Goal: Task Accomplishment & Management: Complete application form

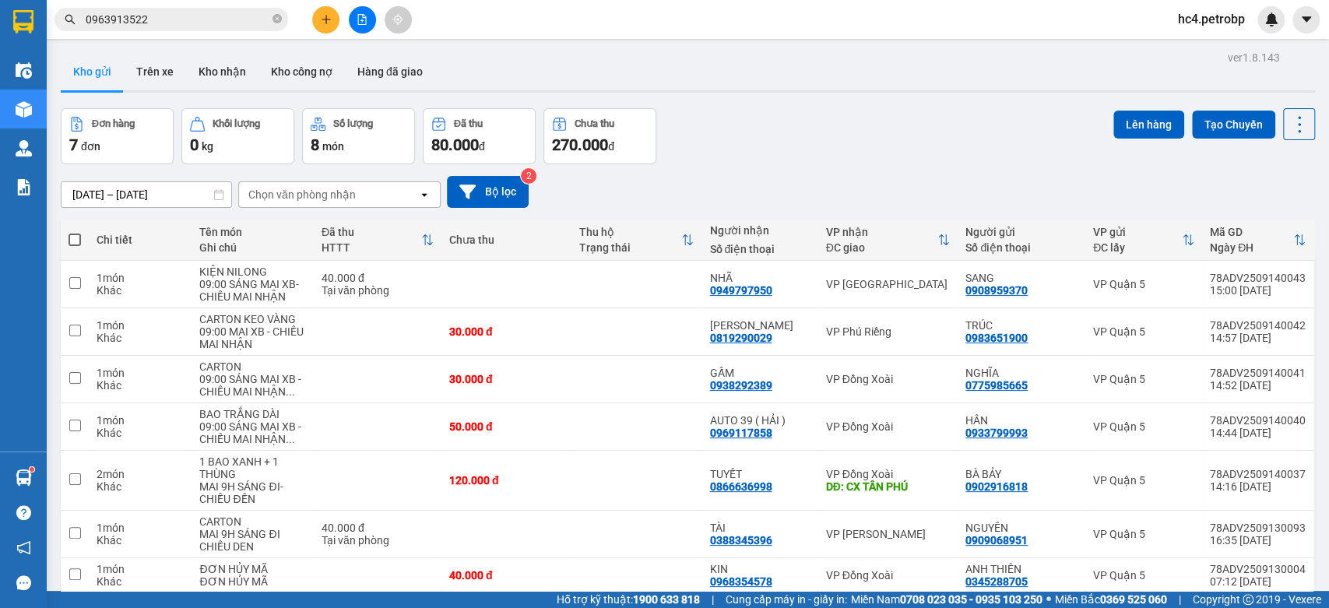
scroll to position [72, 0]
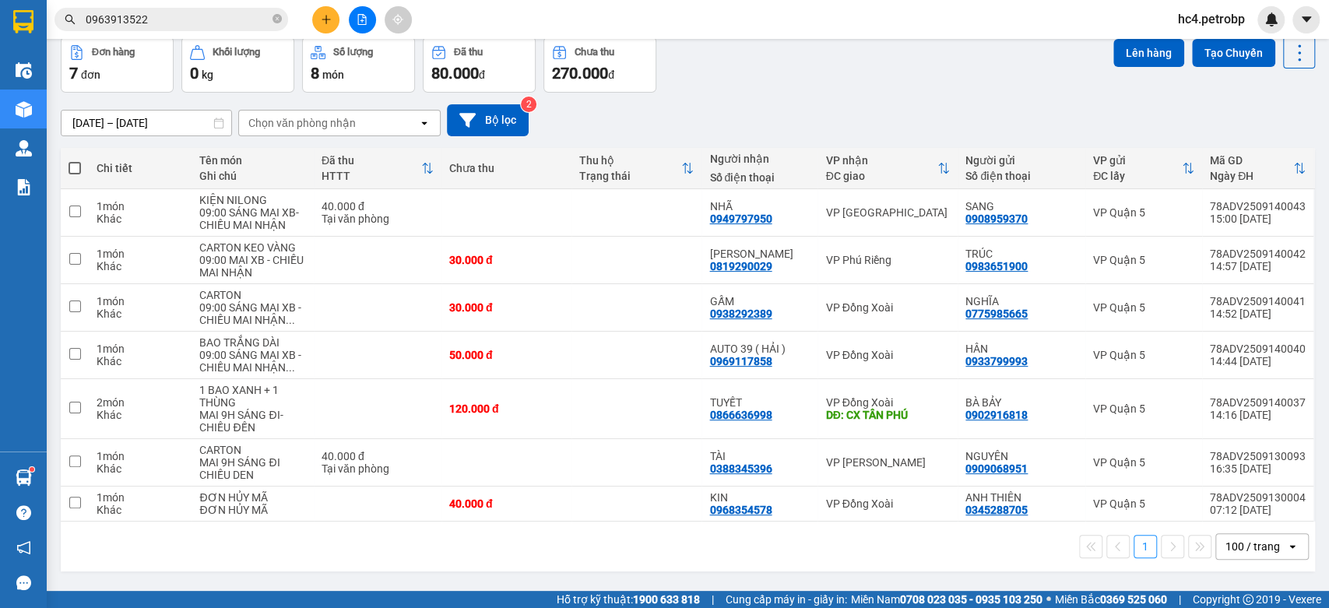
click at [328, 21] on icon "plus" at bounding box center [326, 19] width 11 height 11
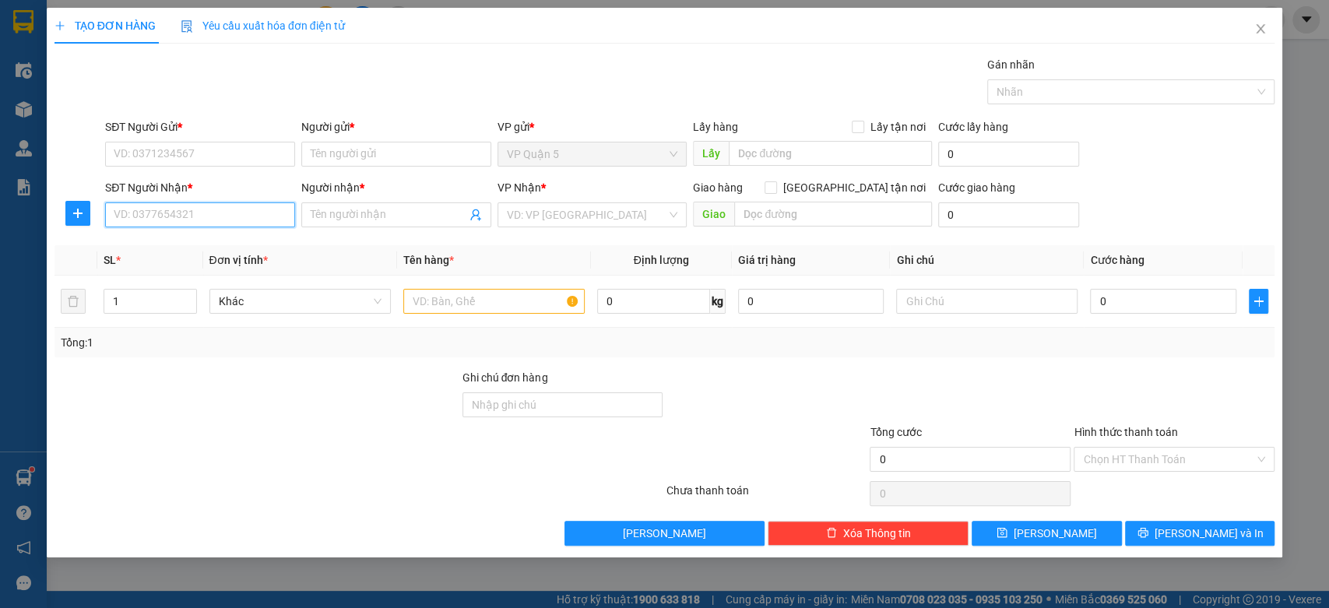
click at [204, 210] on input "SĐT Người Nhận *" at bounding box center [200, 214] width 190 height 25
type input "0978044567"
click at [220, 238] on div "0978044567 - HÙNG CƯỜNG" at bounding box center [199, 245] width 171 height 17
type input "HÙNG CƯỜNG"
type input "40.000"
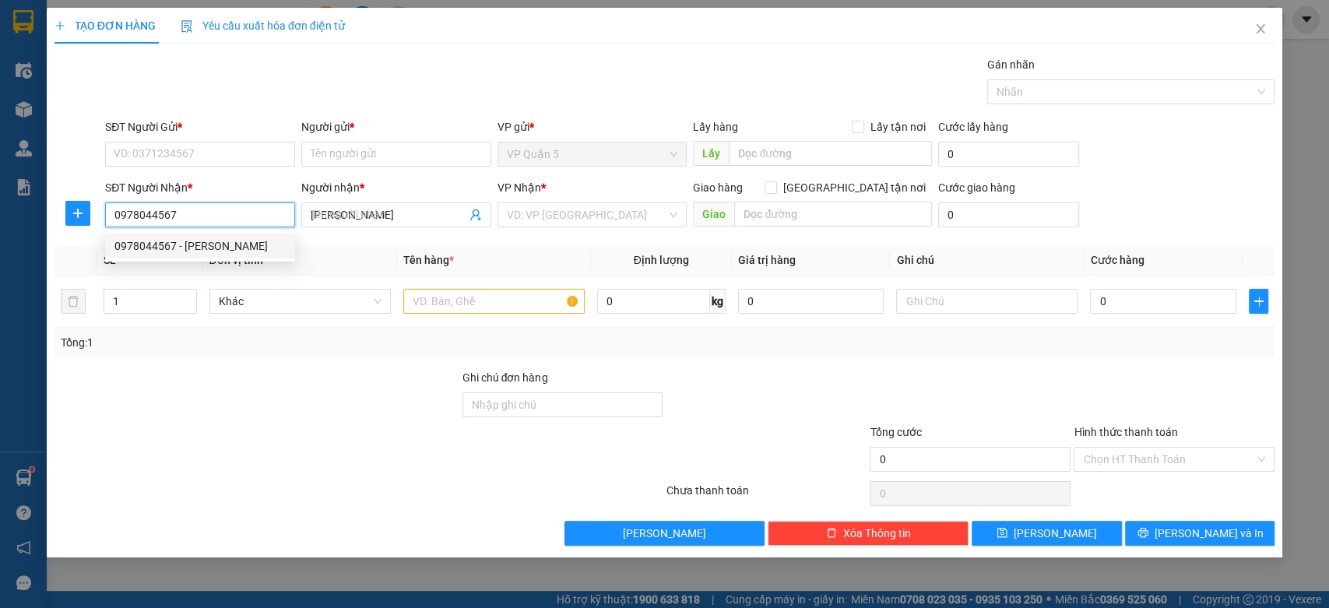
type input "40.000"
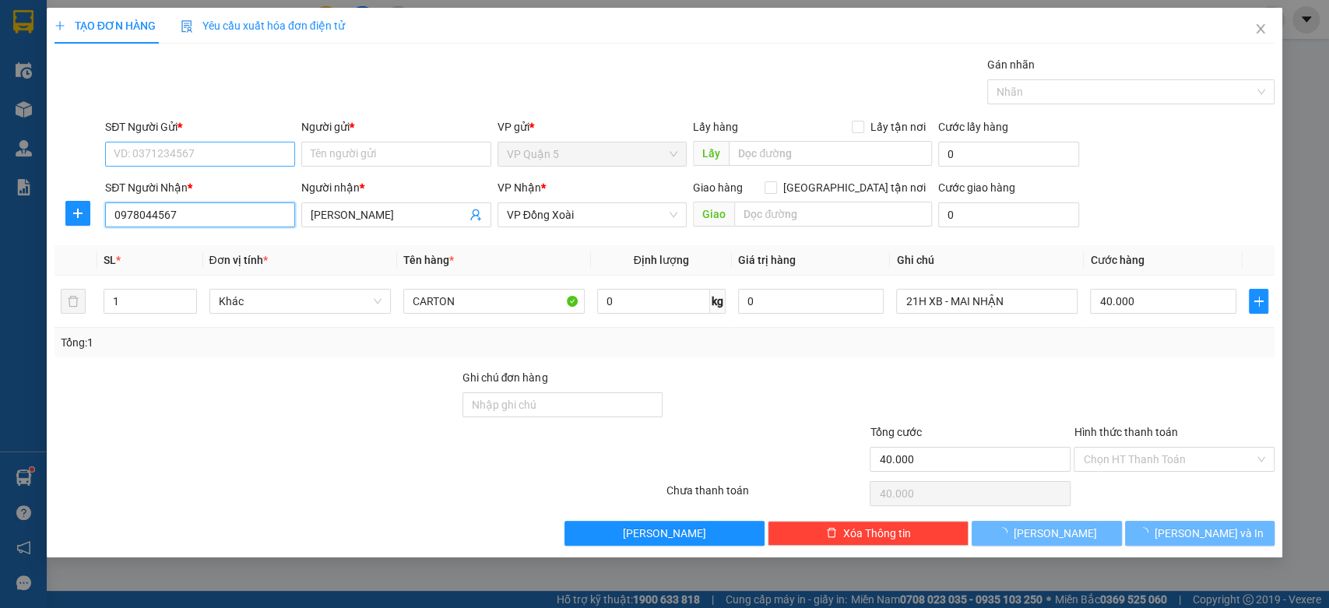
type input "0978044567"
click at [237, 151] on input "SĐT Người Gửi *" at bounding box center [200, 154] width 190 height 25
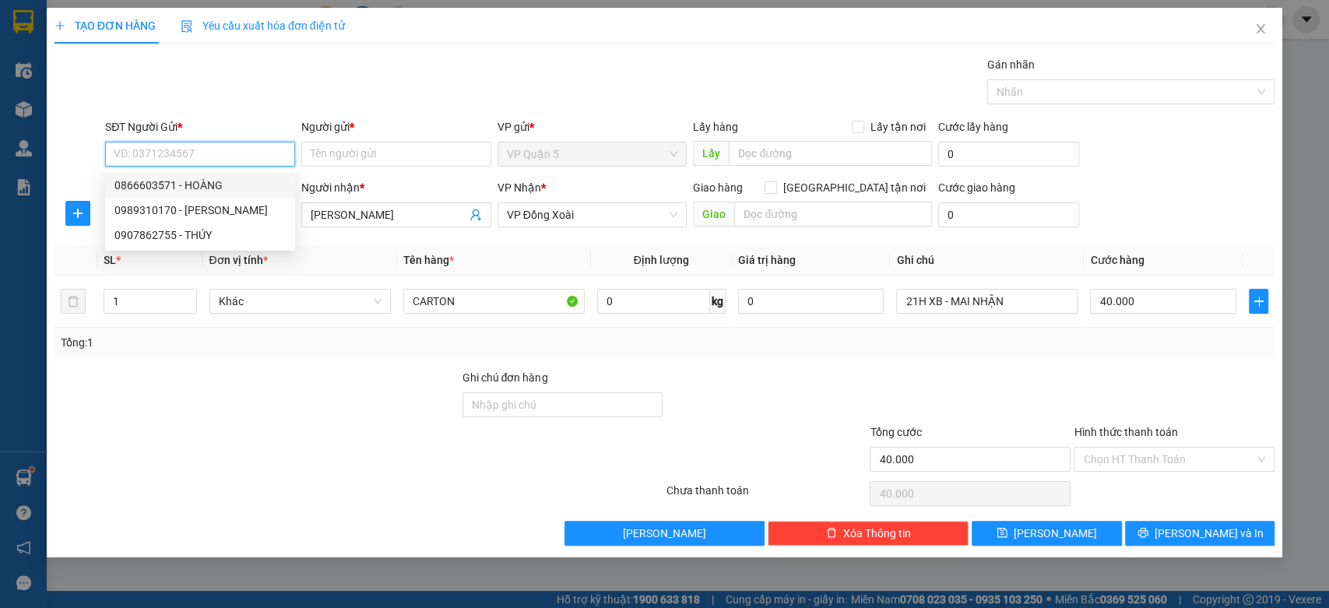
drag, startPoint x: 241, startPoint y: 184, endPoint x: 254, endPoint y: 197, distance: 18.2
click at [241, 184] on div "0866603571 - HOÀNG" at bounding box center [199, 185] width 171 height 17
type input "0866603571"
type input "HOÀNG"
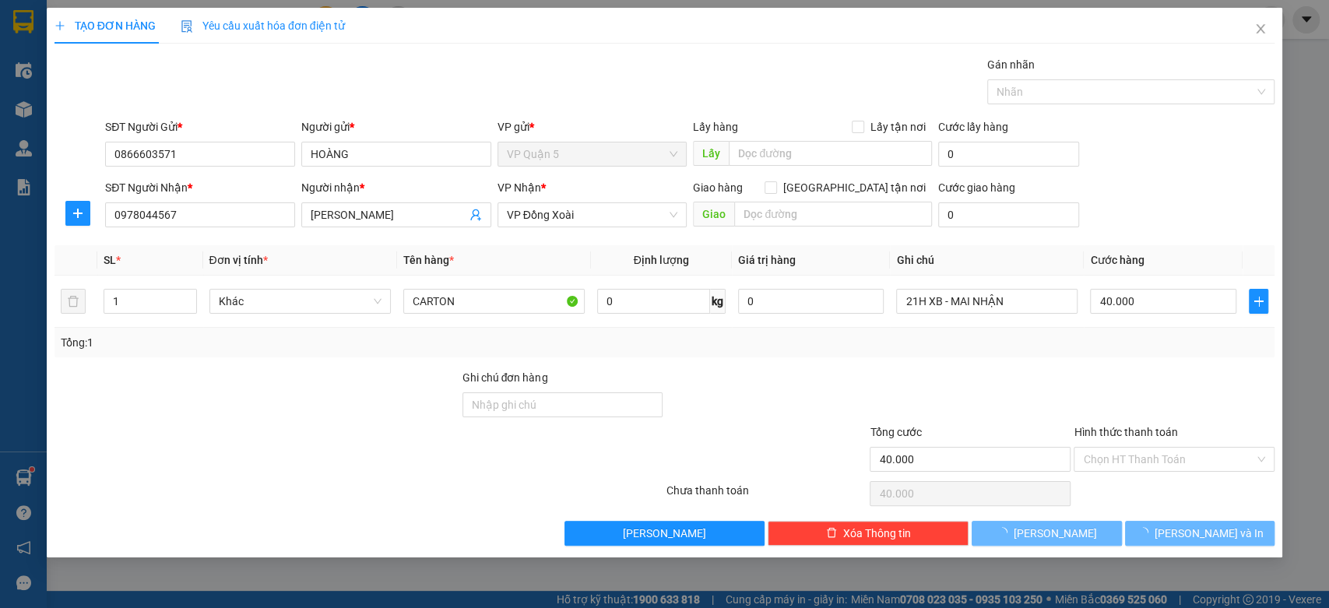
click at [333, 416] on div at bounding box center [257, 396] width 408 height 54
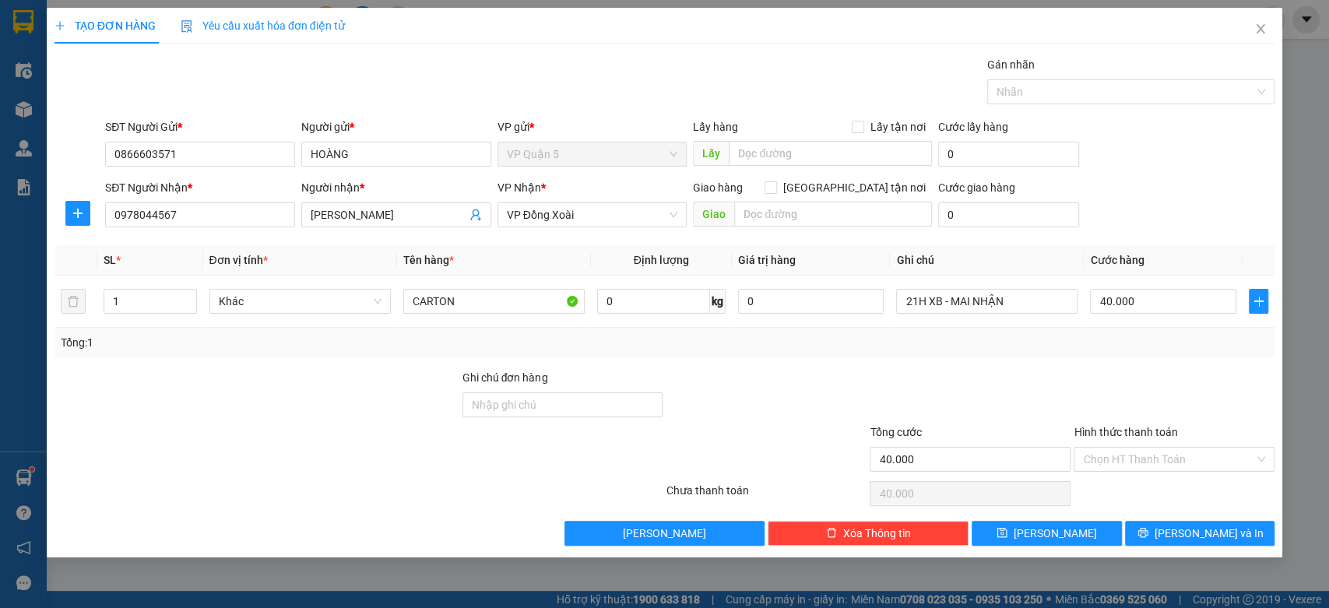
click at [333, 416] on div at bounding box center [257, 396] width 408 height 54
click at [445, 304] on input "CARTON" at bounding box center [493, 301] width 181 height 25
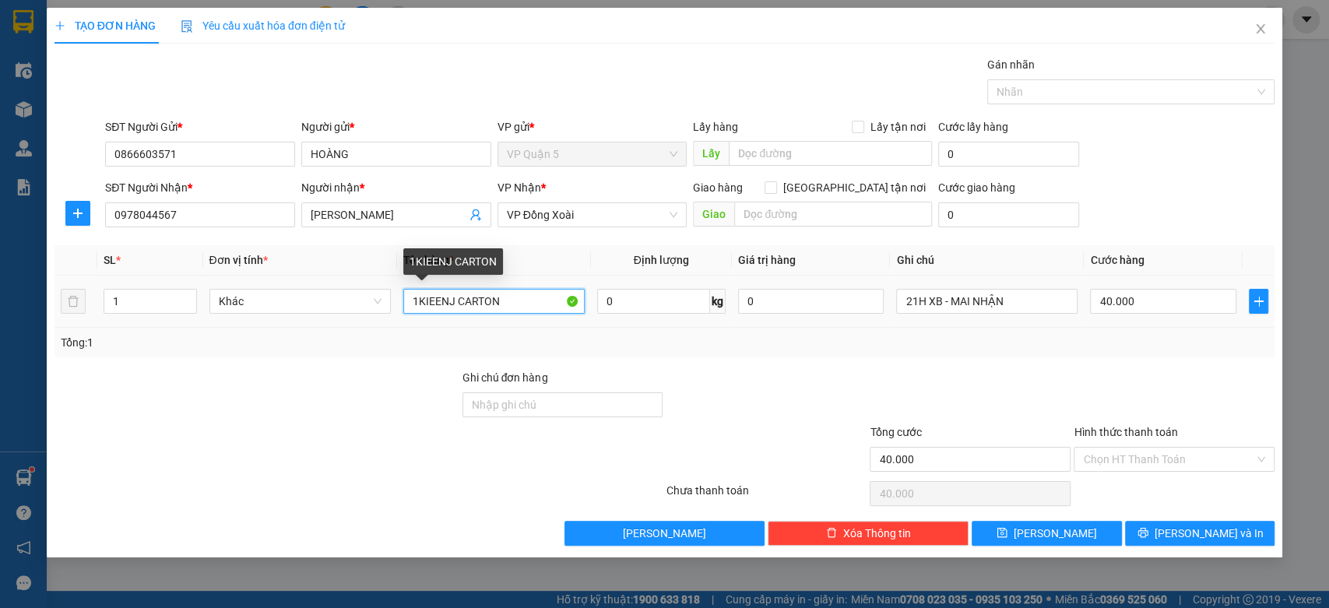
click at [438, 297] on input "1KIEENJ CARTON" at bounding box center [493, 301] width 181 height 25
type input "KIỆN CARTON"
click at [360, 375] on div at bounding box center [257, 396] width 408 height 54
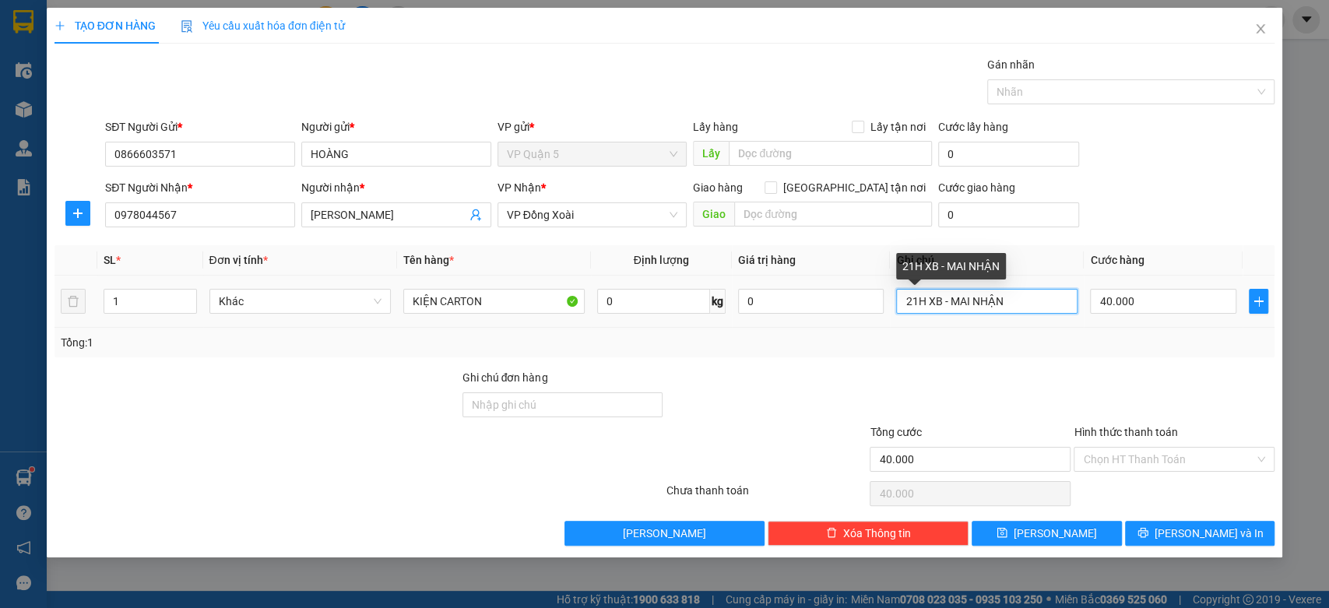
click at [1007, 304] on input "21H XB - MAI NHẬN" at bounding box center [986, 301] width 181 height 25
type input "09;00 XB - CHIỀU MAI NHẬN"
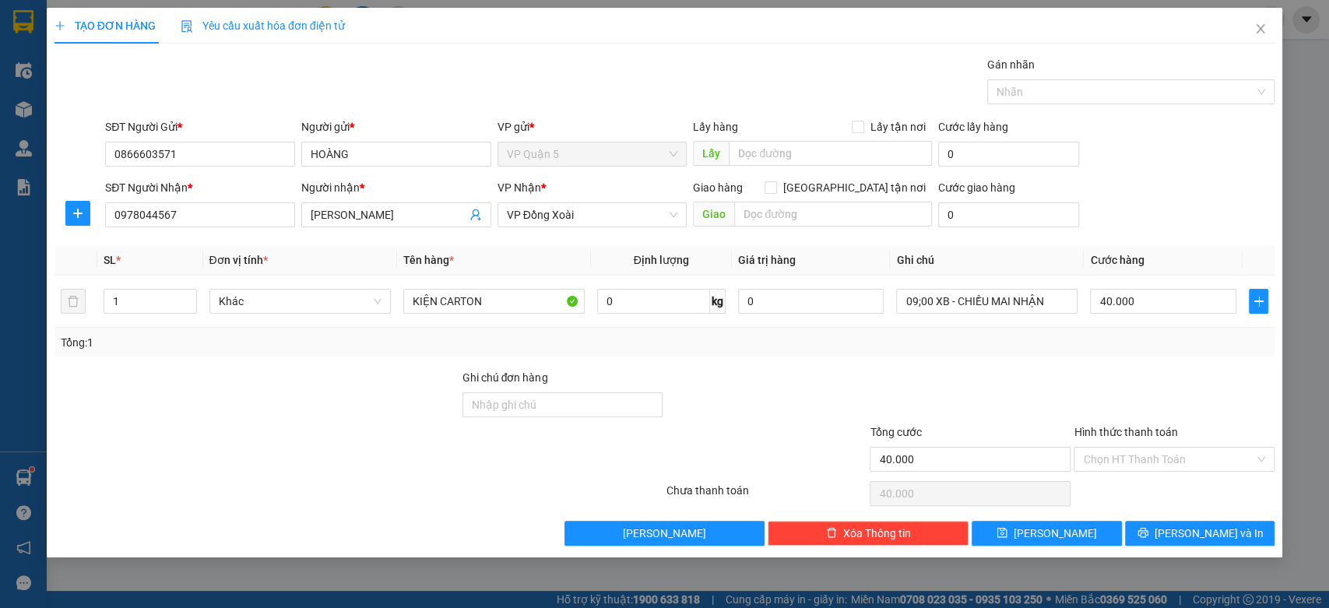
click at [1170, 378] on div at bounding box center [1174, 396] width 204 height 54
click at [1218, 534] on span "[PERSON_NAME] và In" at bounding box center [1209, 533] width 109 height 17
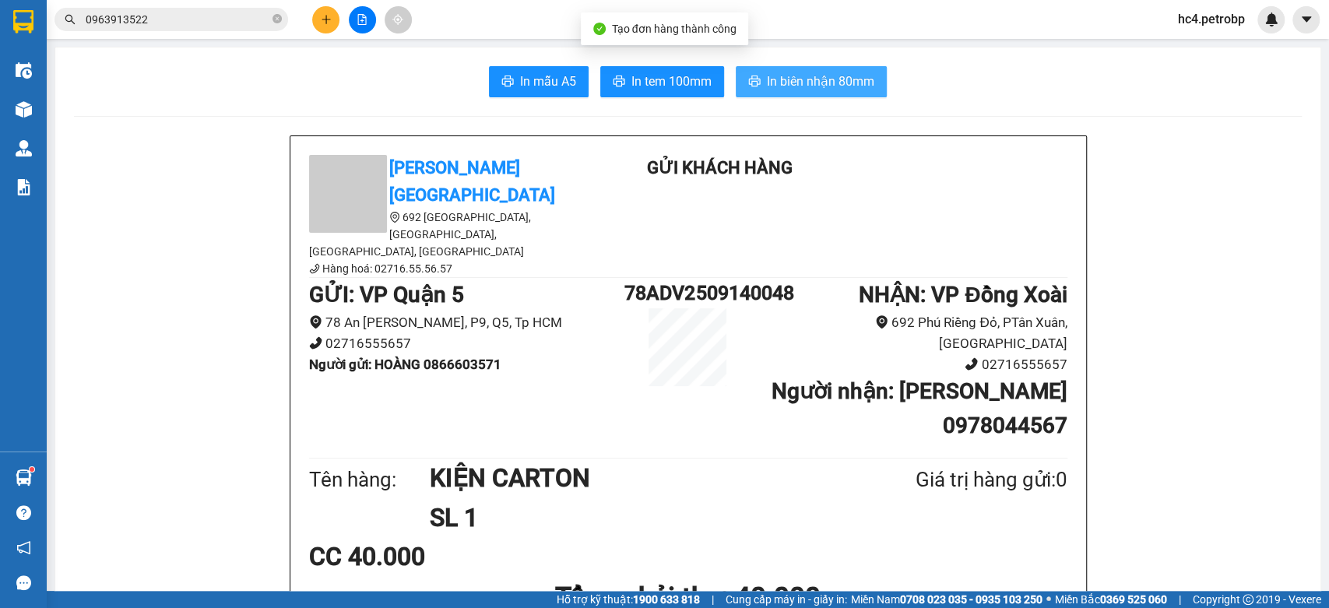
click at [821, 85] on span "In biên nhận 80mm" at bounding box center [820, 81] width 107 height 19
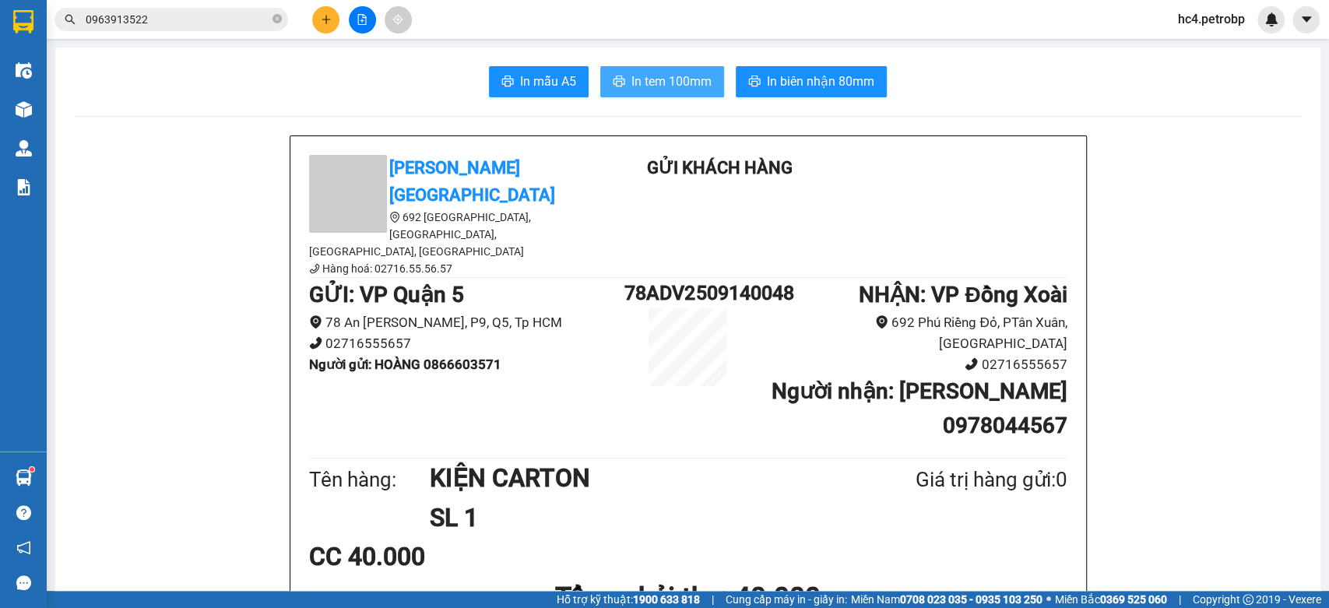
click at [641, 92] on button "In tem 100mm" at bounding box center [662, 81] width 124 height 31
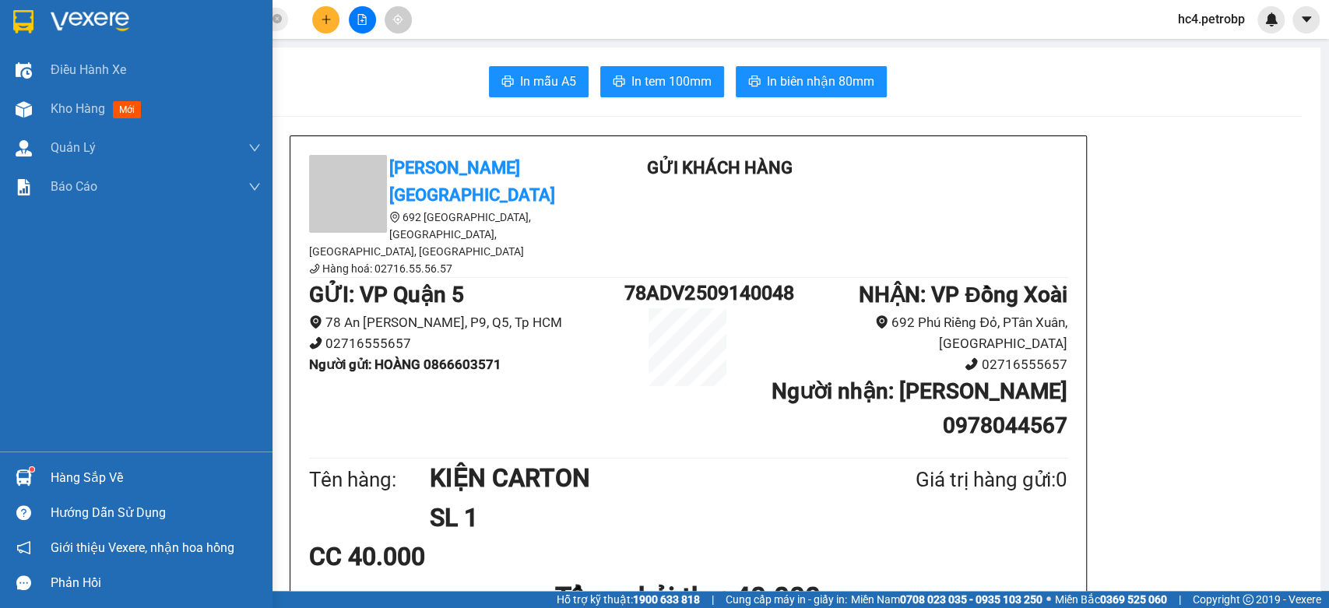
click at [73, 484] on div "Hàng sắp về" at bounding box center [156, 477] width 210 height 23
